Goal: Information Seeking & Learning: Learn about a topic

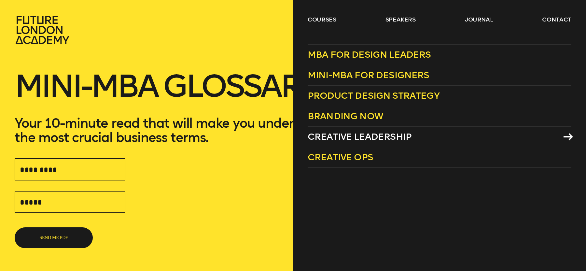
click at [361, 136] on span "Creative Leadership" at bounding box center [360, 136] width 104 height 11
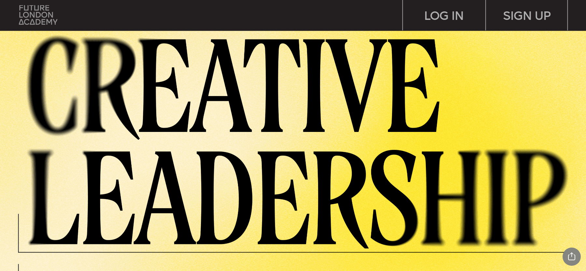
click at [38, 24] on img at bounding box center [38, 15] width 38 height 20
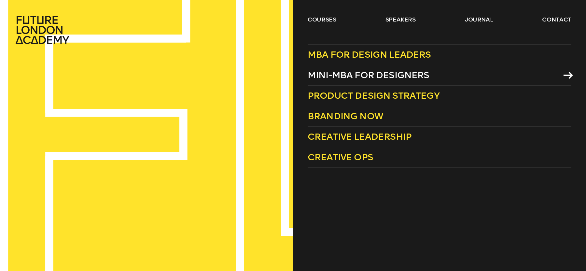
click at [394, 77] on span "Mini-MBA for Designers" at bounding box center [369, 75] width 122 height 11
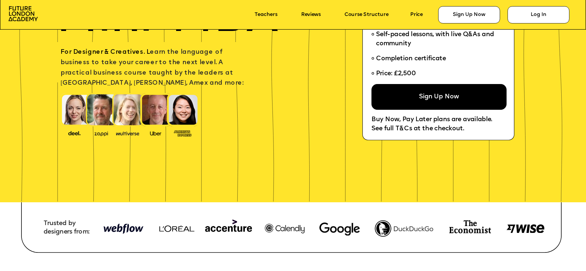
scroll to position [260, 0]
